Goal: Task Accomplishment & Management: Manage account settings

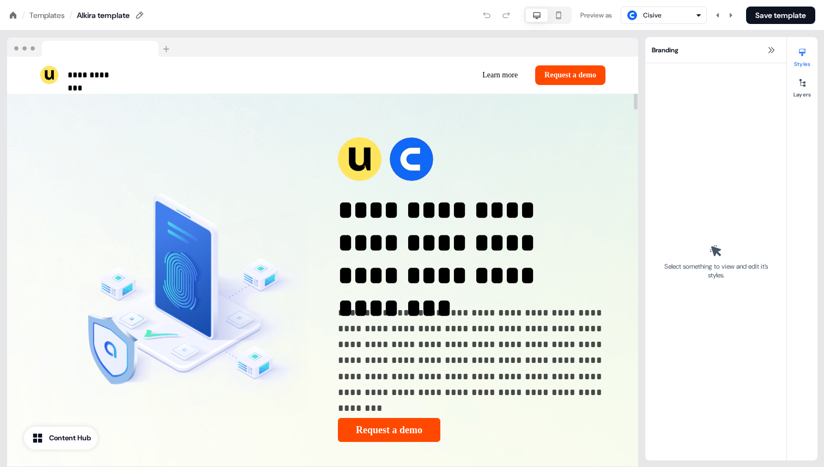
click at [15, 11] on icon at bounding box center [13, 15] width 9 height 9
click at [40, 14] on div "Templates" at bounding box center [46, 15] width 35 height 11
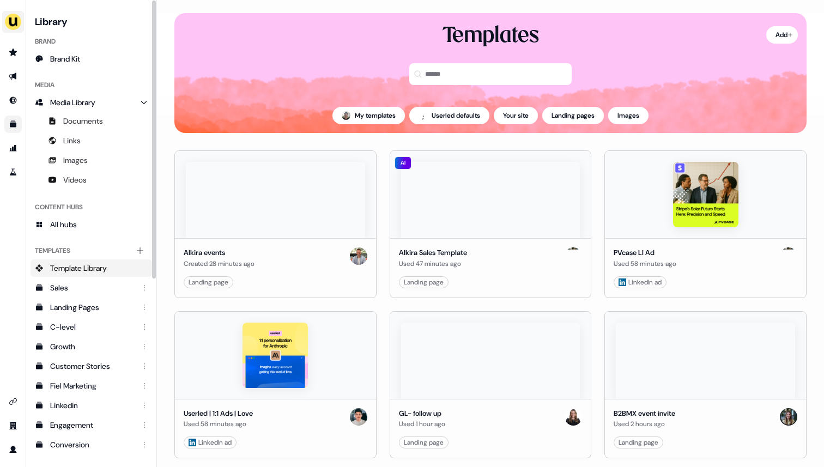
click at [16, 22] on img "side nav menu" at bounding box center [12, 21] width 17 height 17
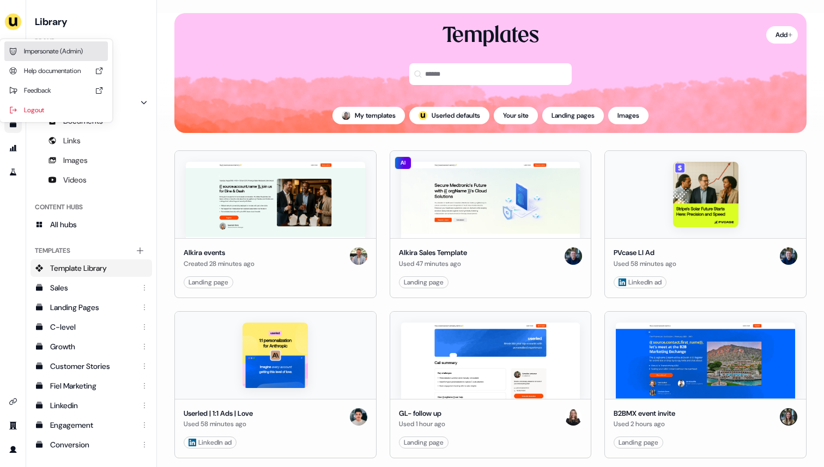
click at [31, 52] on div "Impersonate (Admin)" at bounding box center [56, 51] width 104 height 20
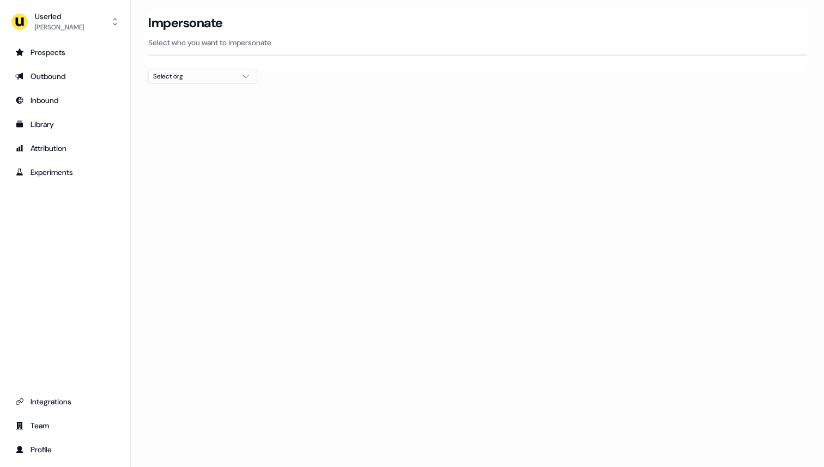
click at [218, 78] on div "Select org" at bounding box center [194, 76] width 82 height 11
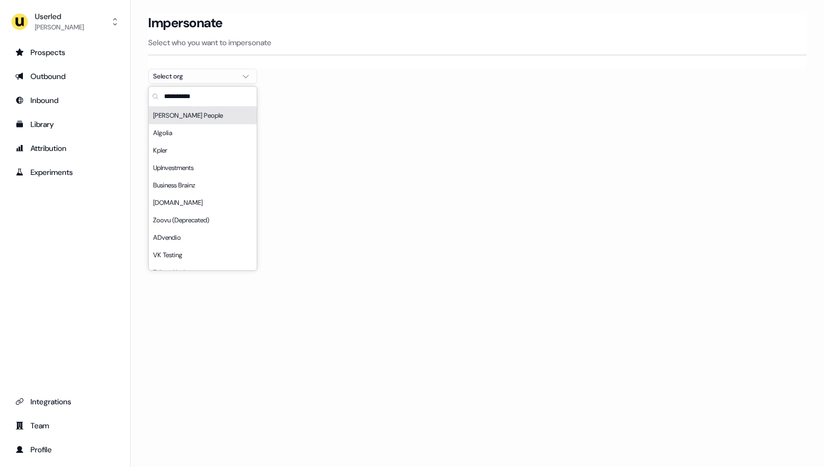
click at [218, 78] on div "Select org" at bounding box center [194, 76] width 82 height 11
